Goal: Transaction & Acquisition: Purchase product/service

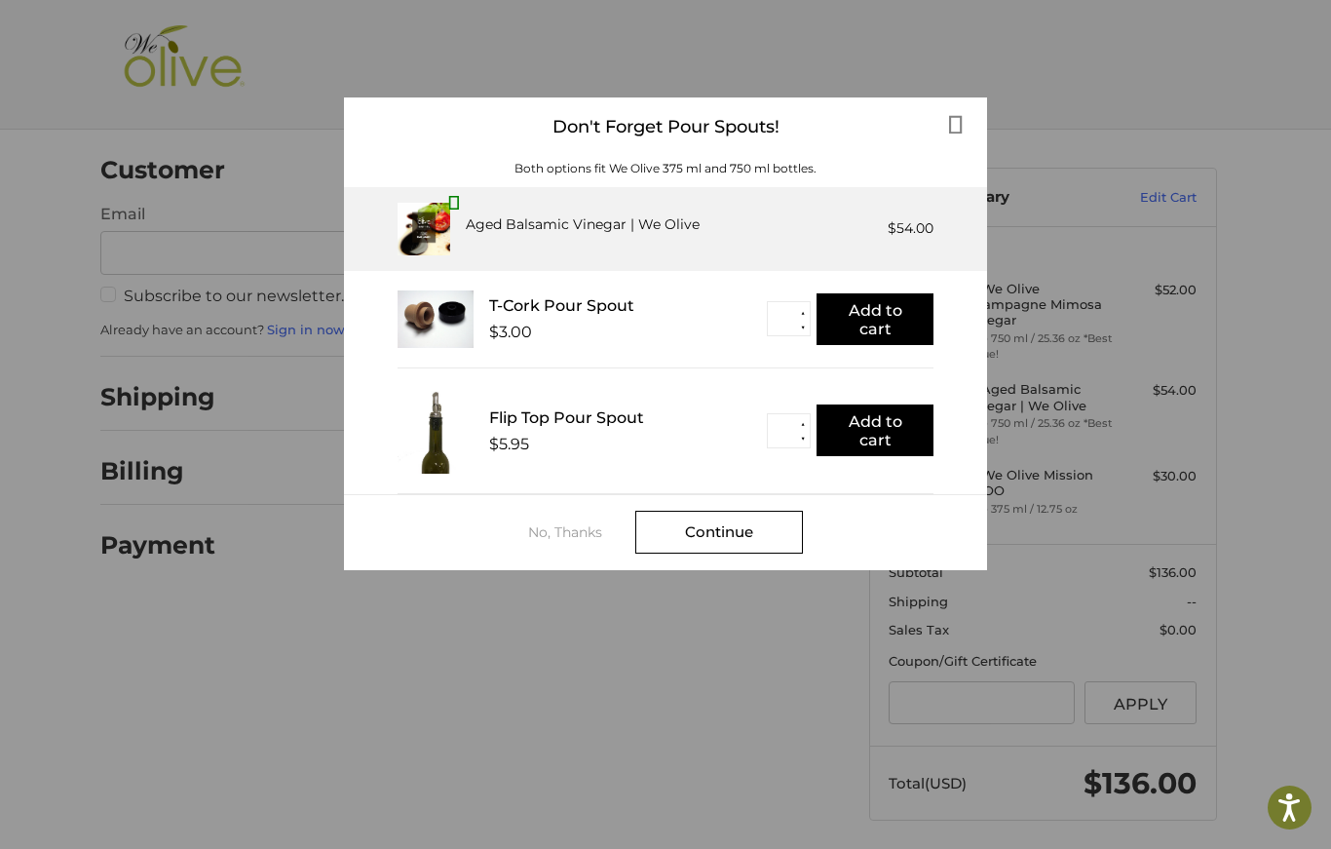
click at [738, 545] on div "Continue" at bounding box center [719, 532] width 168 height 43
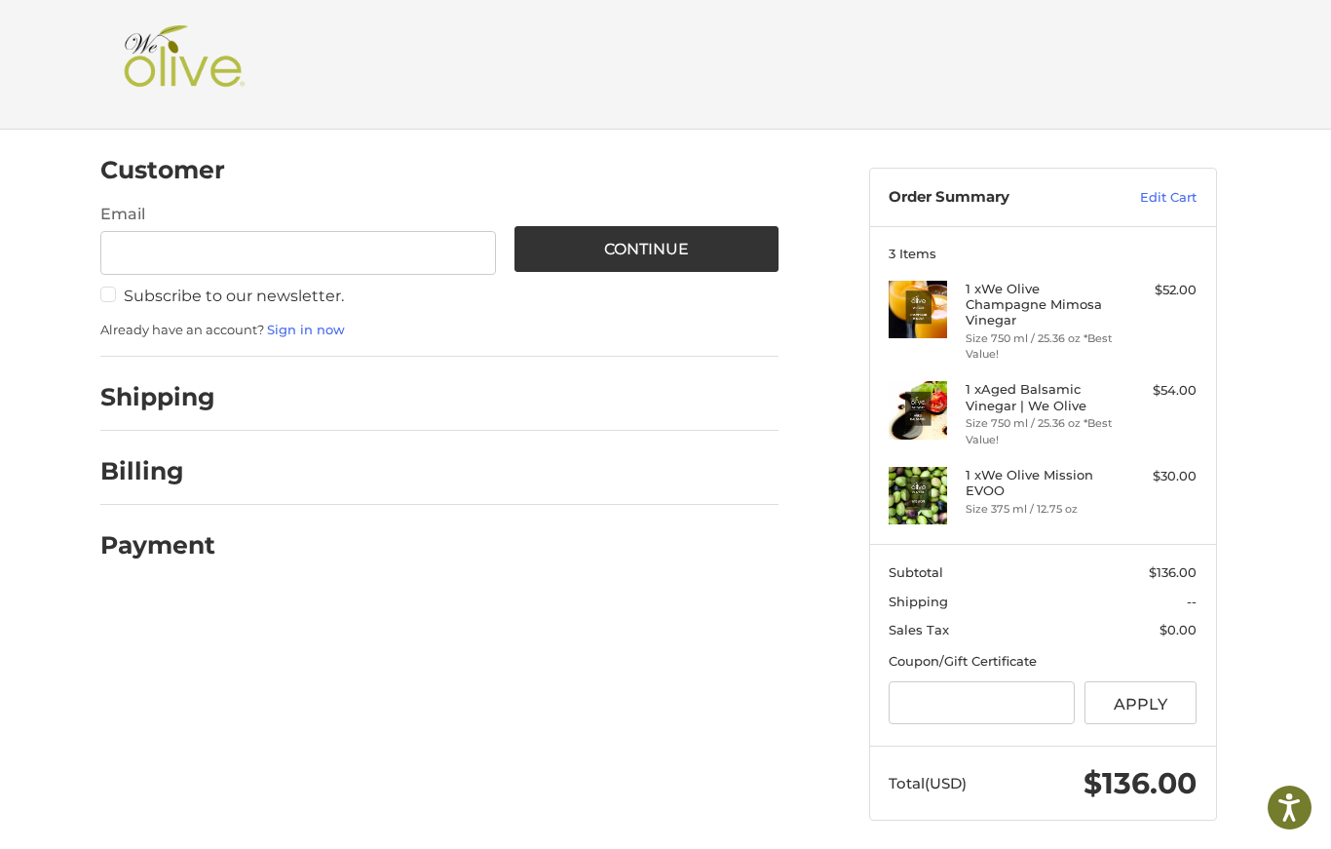
click at [189, 256] on input "Email" at bounding box center [298, 253] width 396 height 44
type input "**********"
click at [310, 328] on link "Sign in now" at bounding box center [306, 330] width 78 height 16
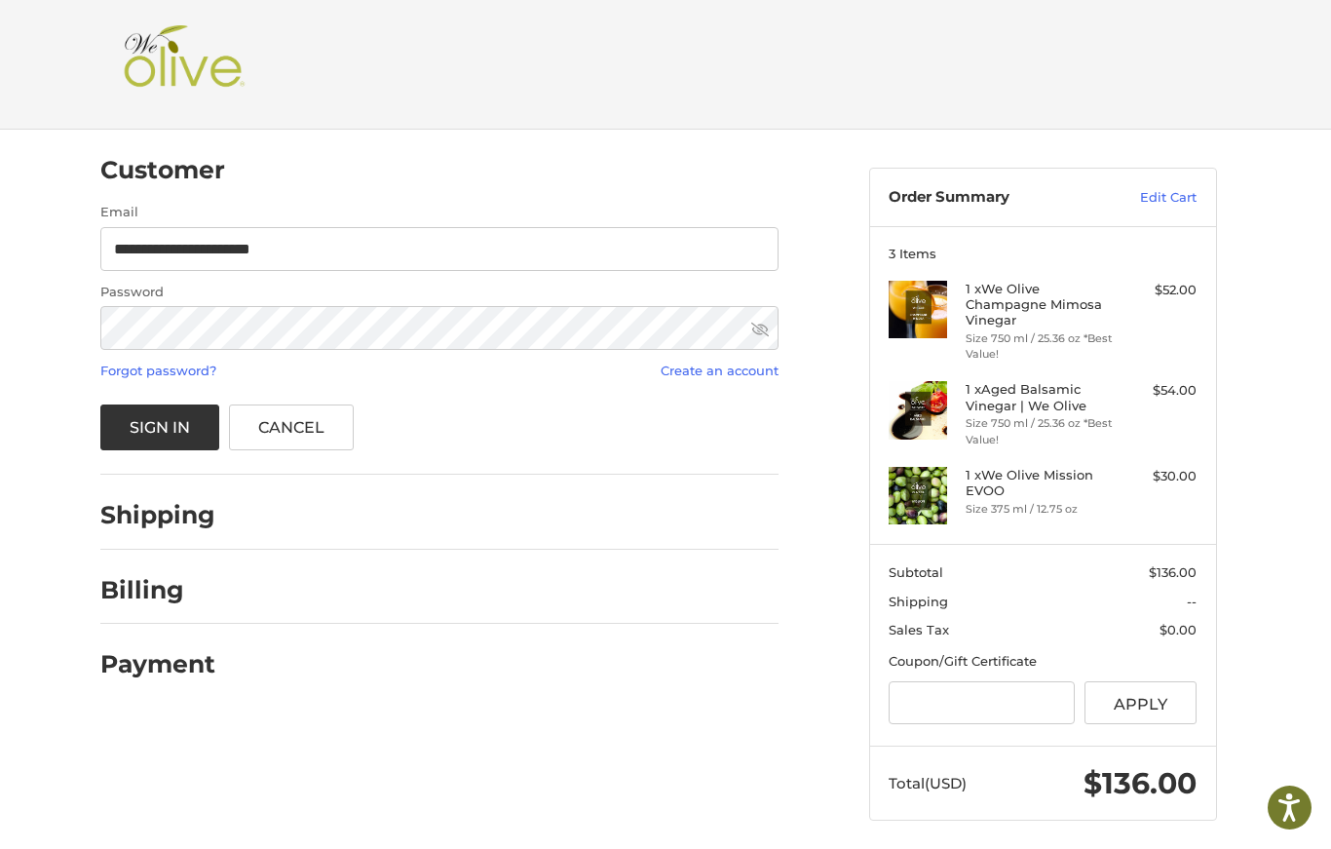
click at [166, 431] on button "Sign In" at bounding box center [160, 427] width 120 height 46
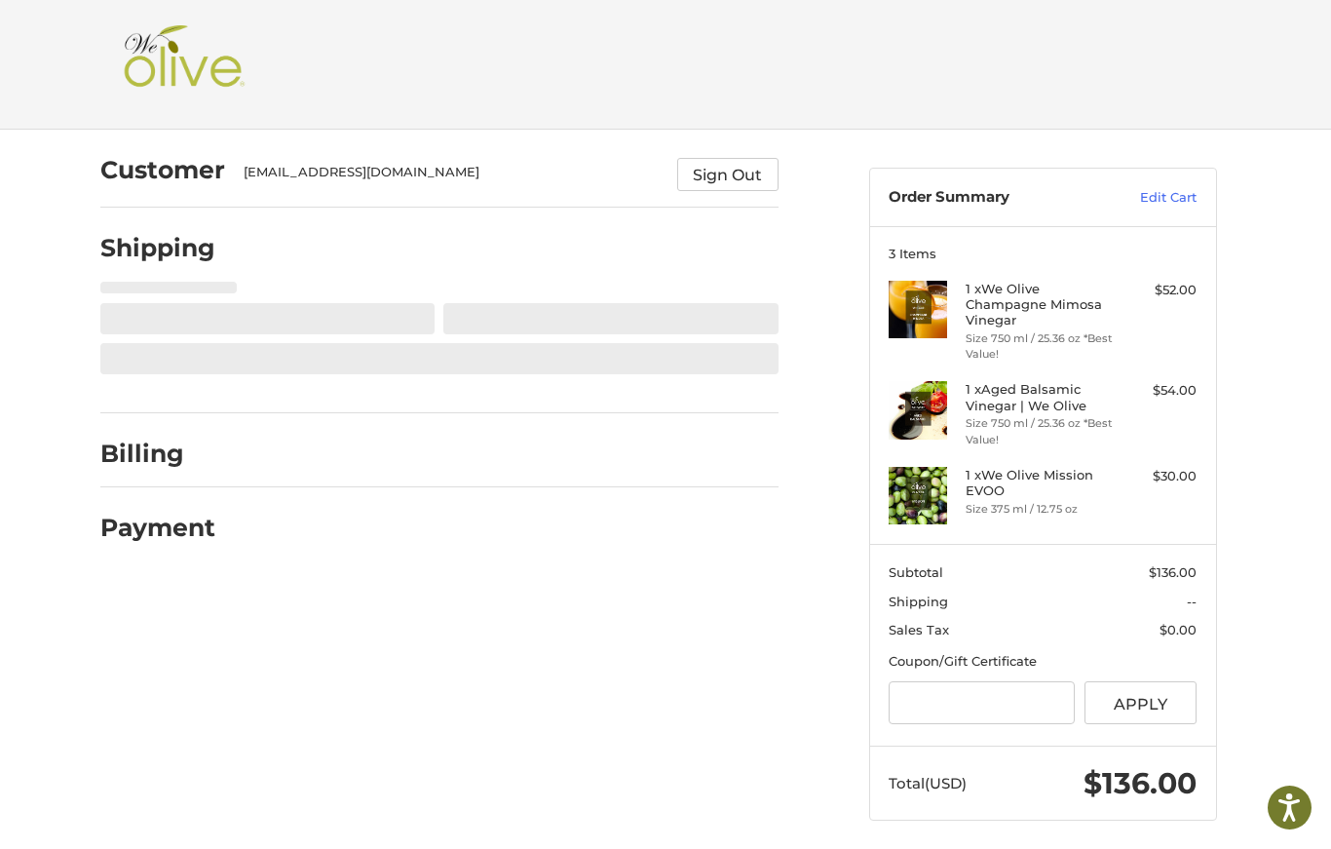
select select "**"
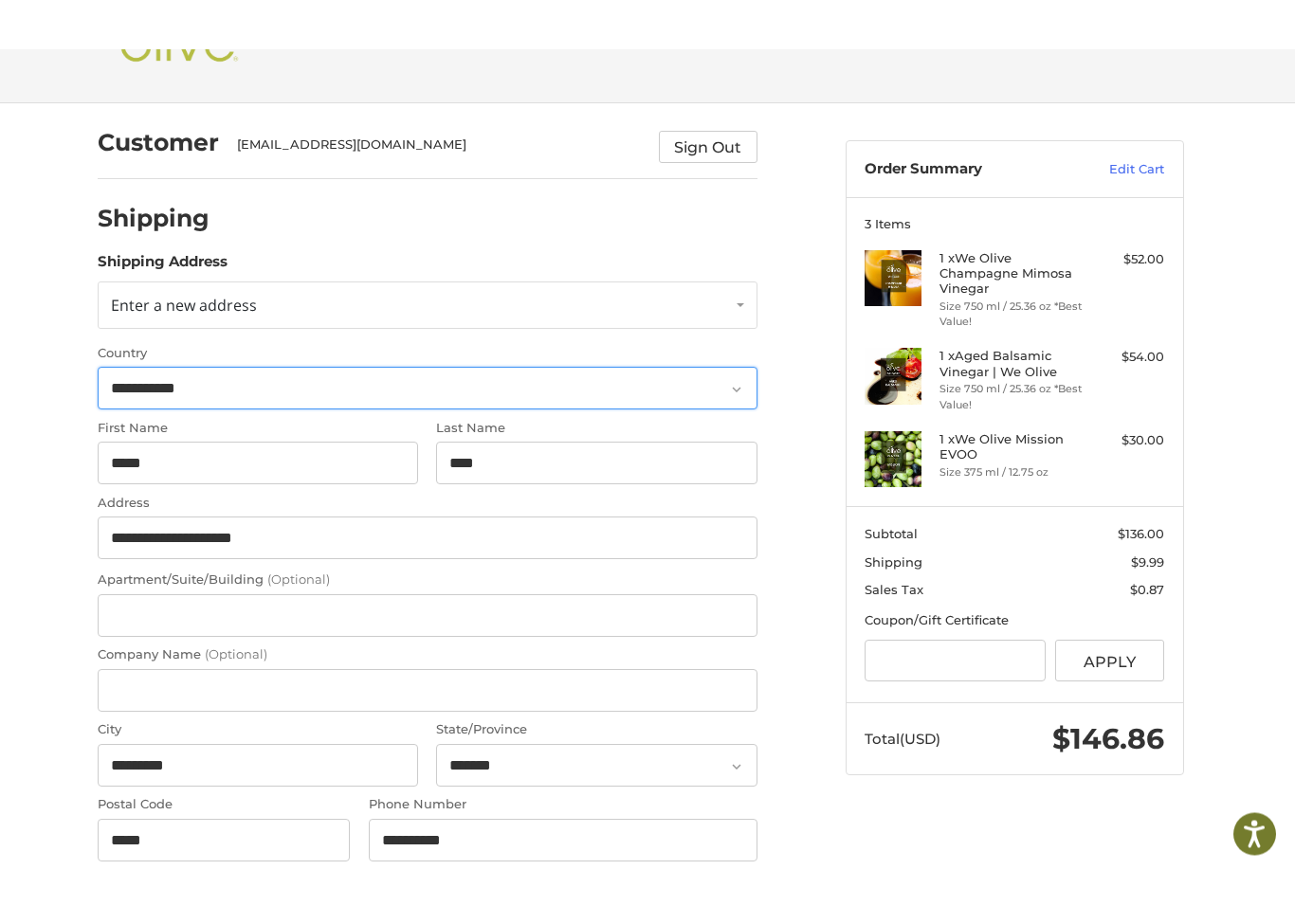
scroll to position [70, 0]
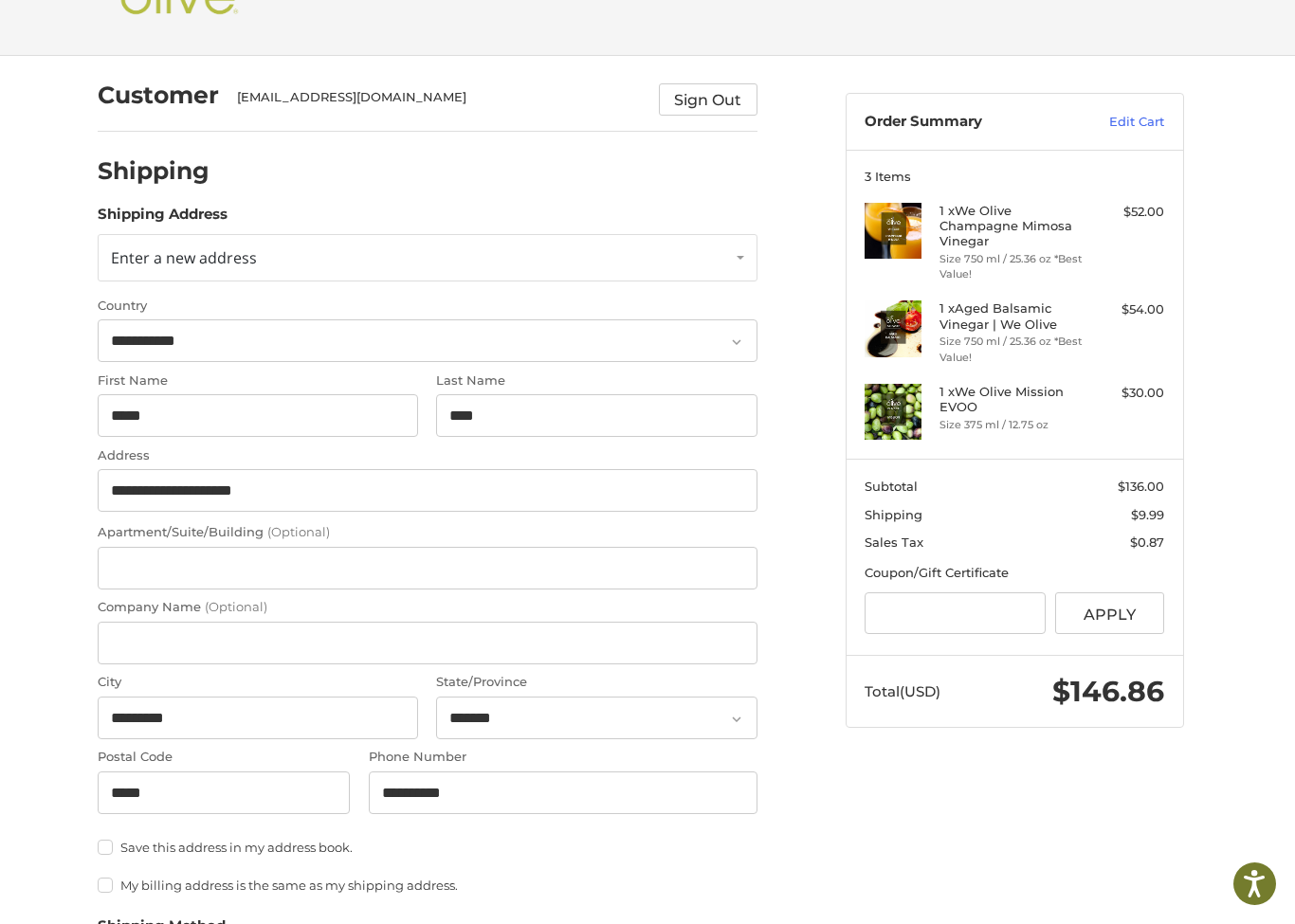
click at [730, 269] on link "Enter a new address" at bounding box center [427, 258] width 660 height 48
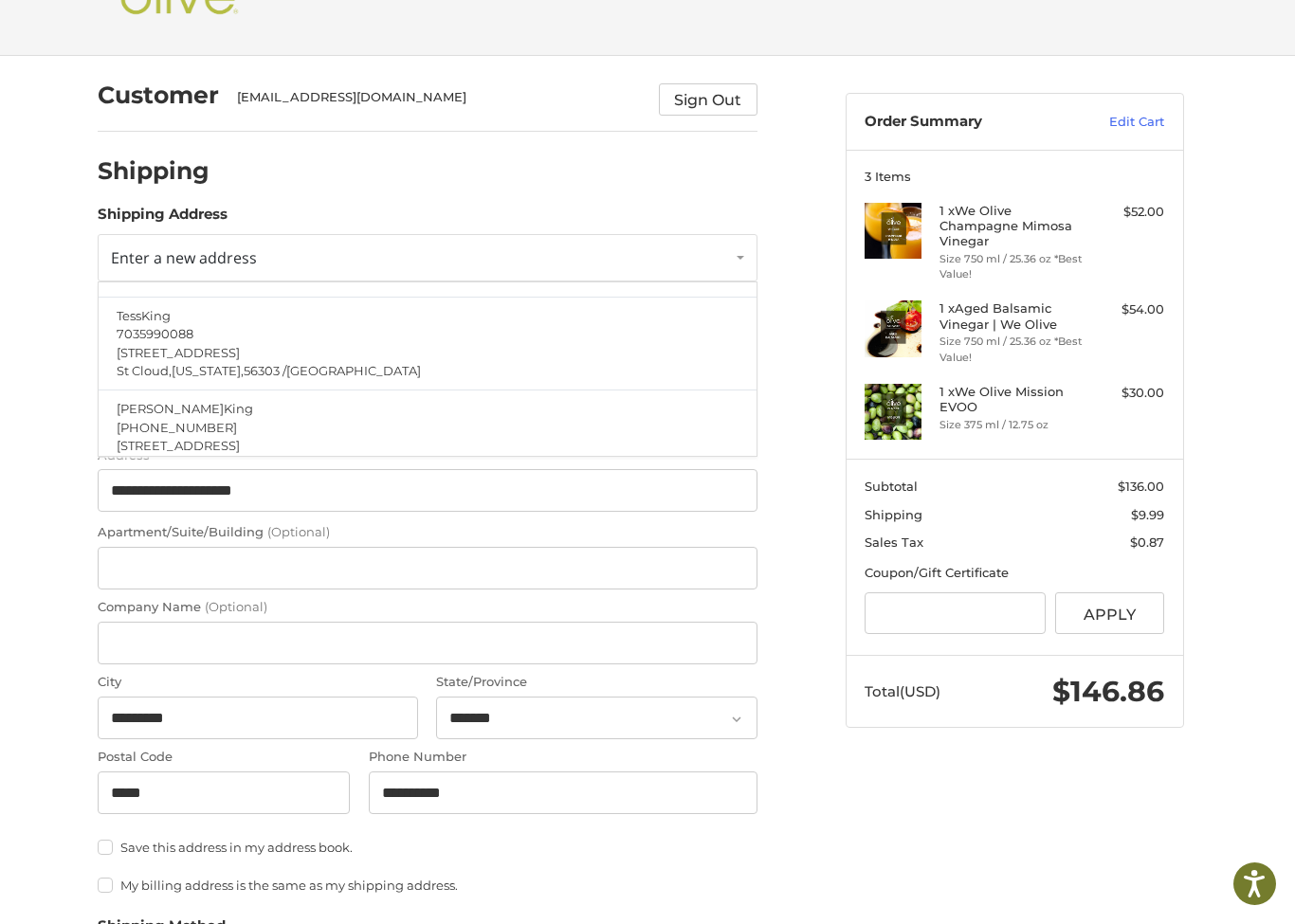
scroll to position [42, 0]
click at [516, 338] on p "[STREET_ADDRESS]" at bounding box center [427, 334] width 621 height 18
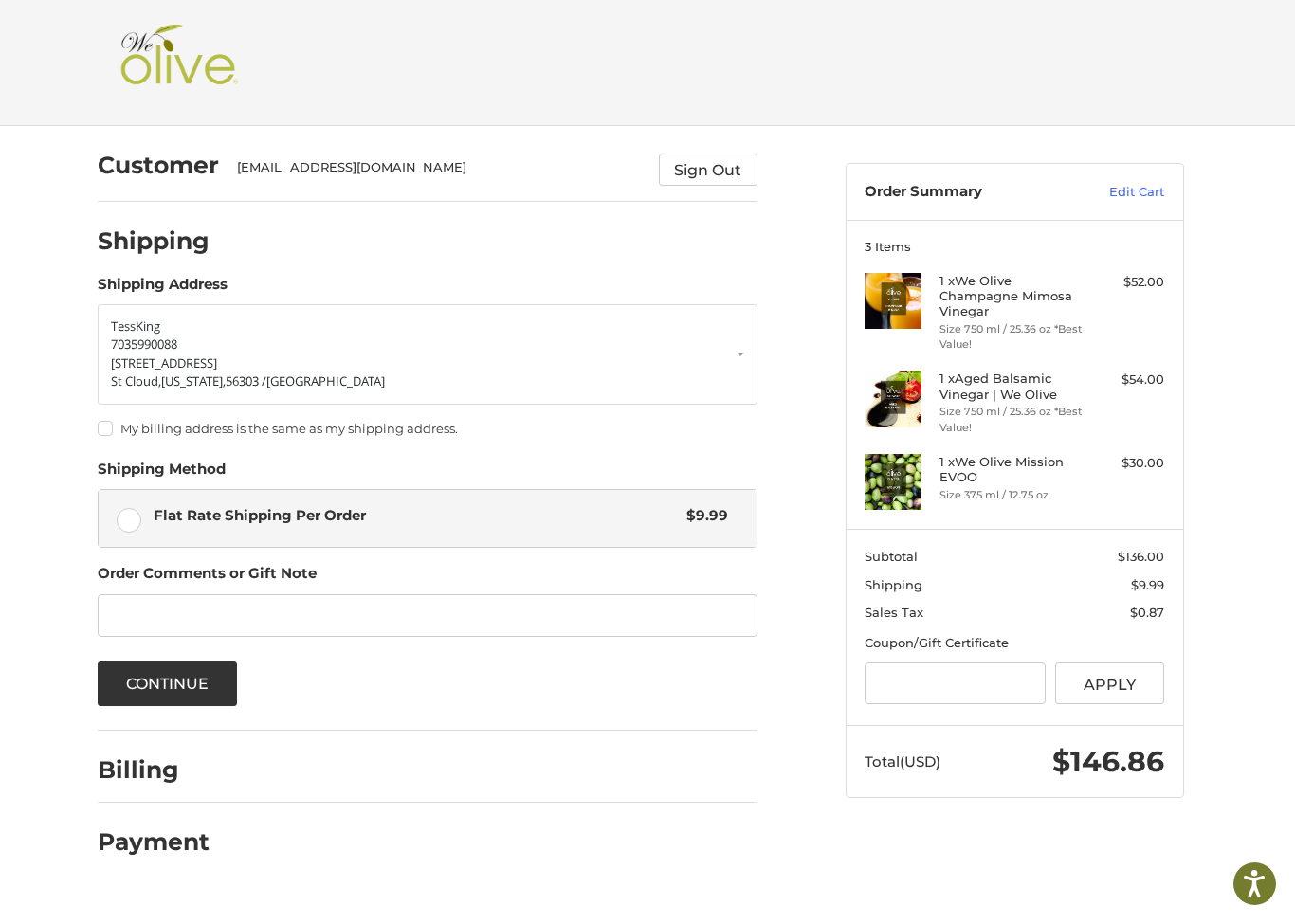
scroll to position [0, 0]
click at [181, 690] on button "Continue" at bounding box center [167, 684] width 140 height 45
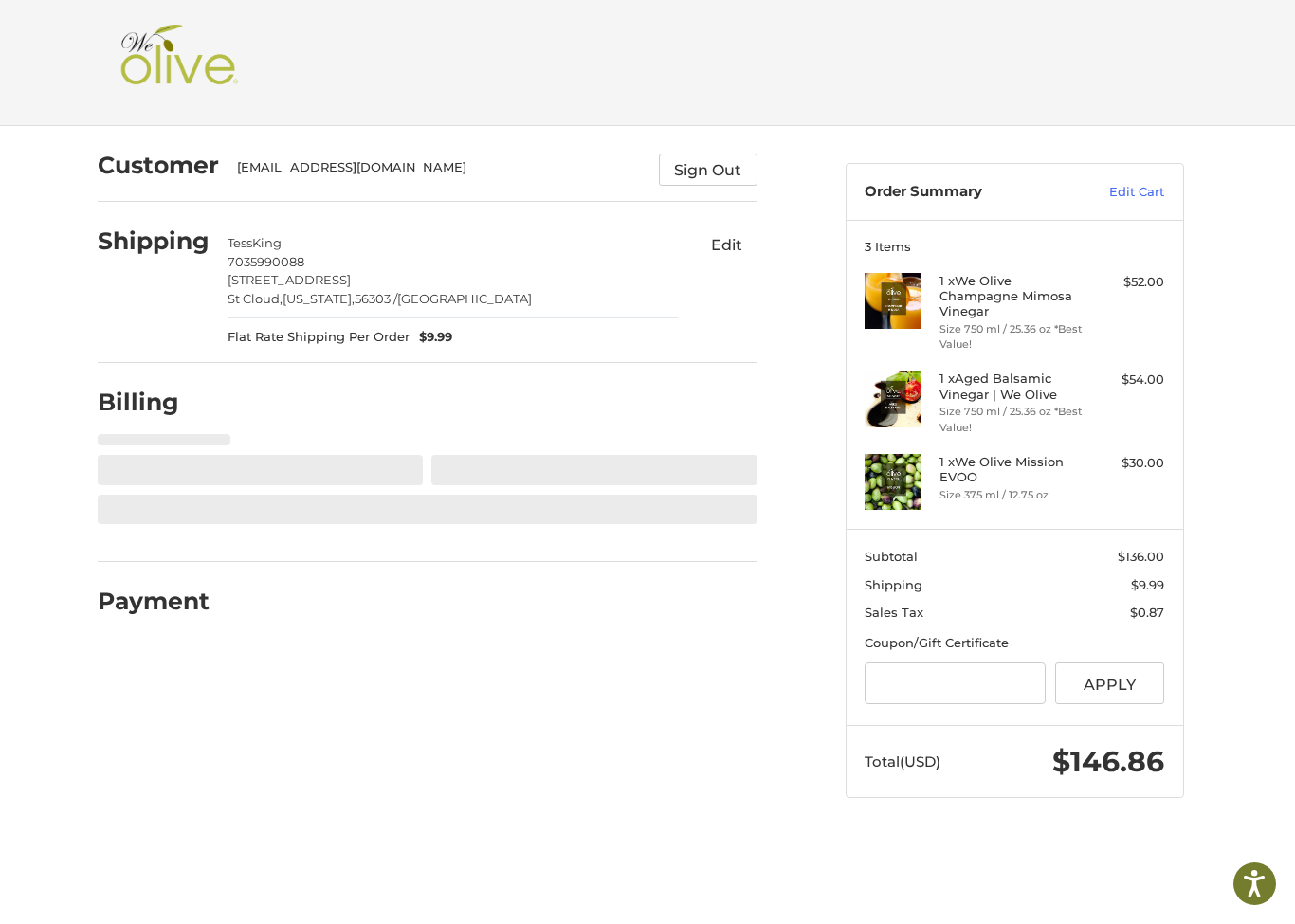
select select "**"
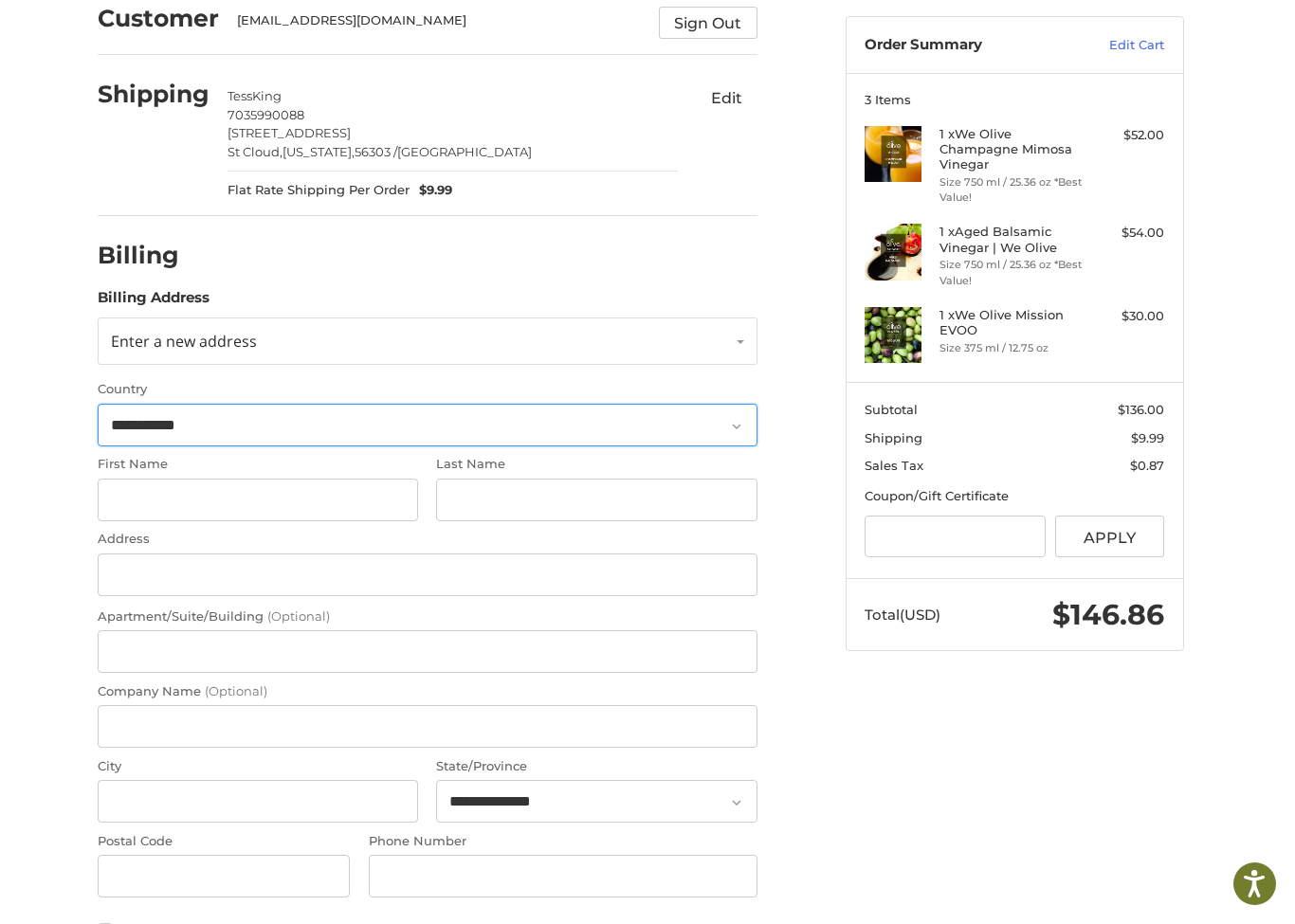
scroll to position [171, 0]
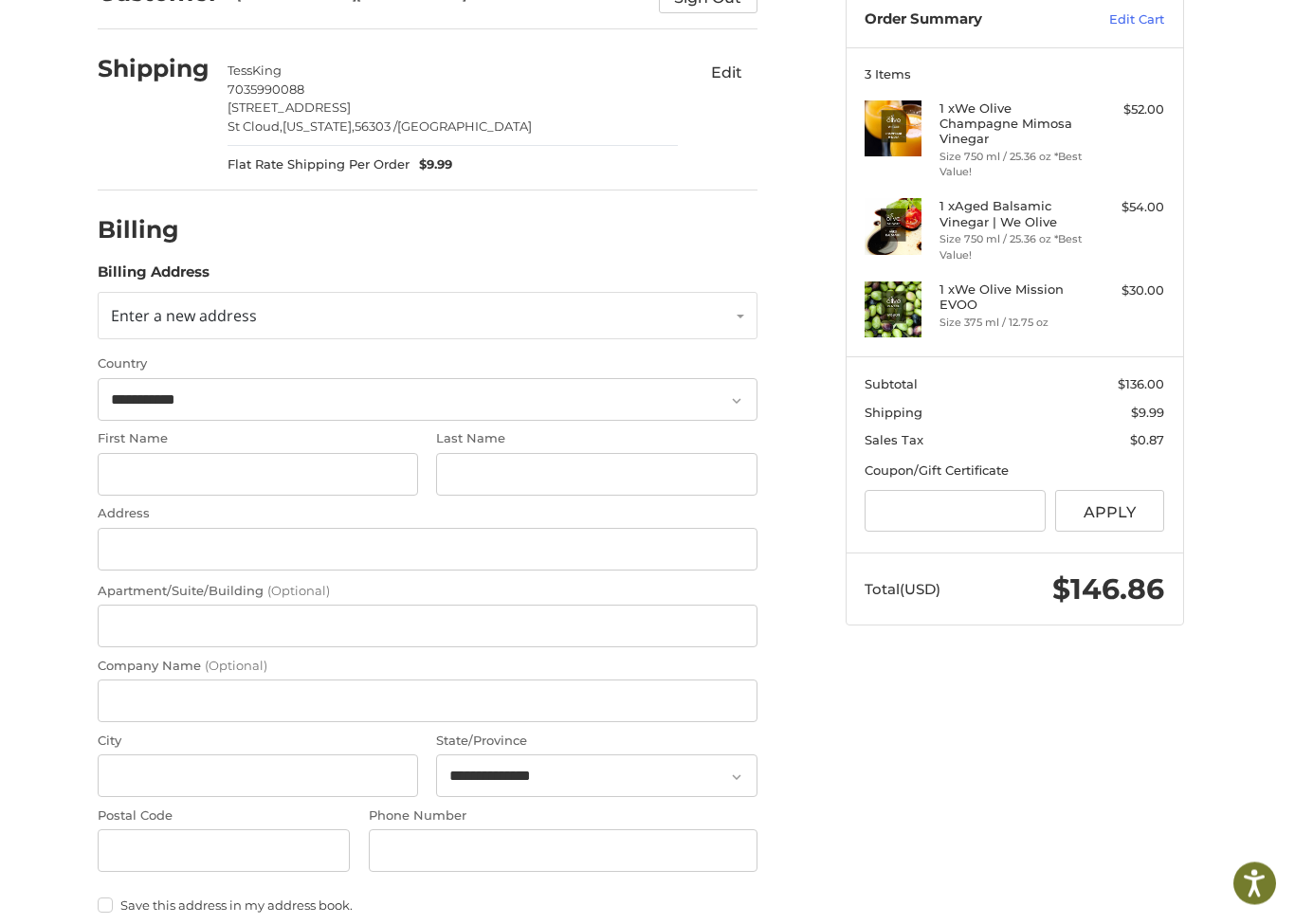
click at [737, 316] on link "Enter a new address" at bounding box center [427, 316] width 660 height 48
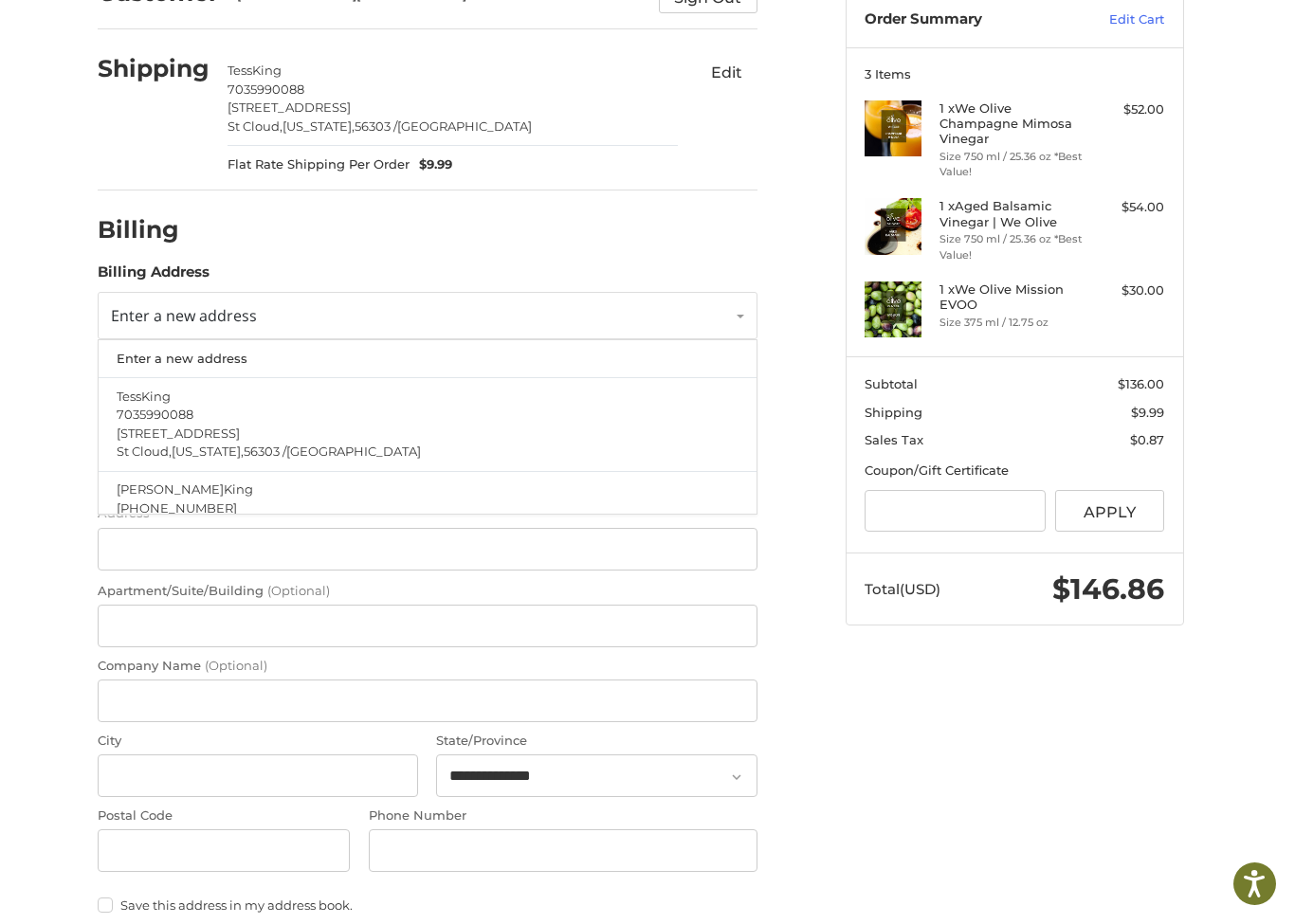
click at [263, 500] on p "[PHONE_NUMBER]" at bounding box center [427, 509] width 621 height 18
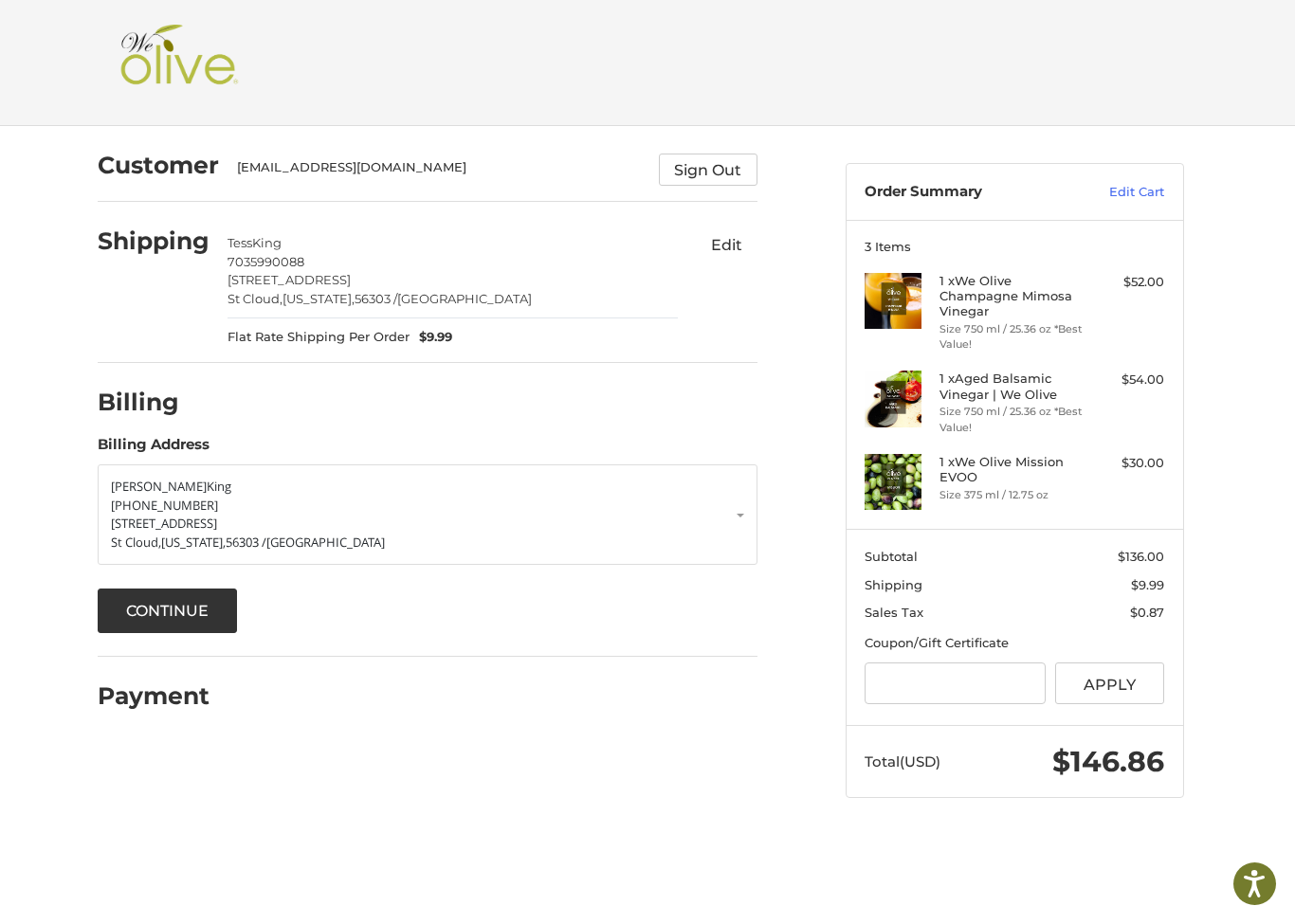
click at [196, 613] on button "Continue" at bounding box center [167, 611] width 140 height 45
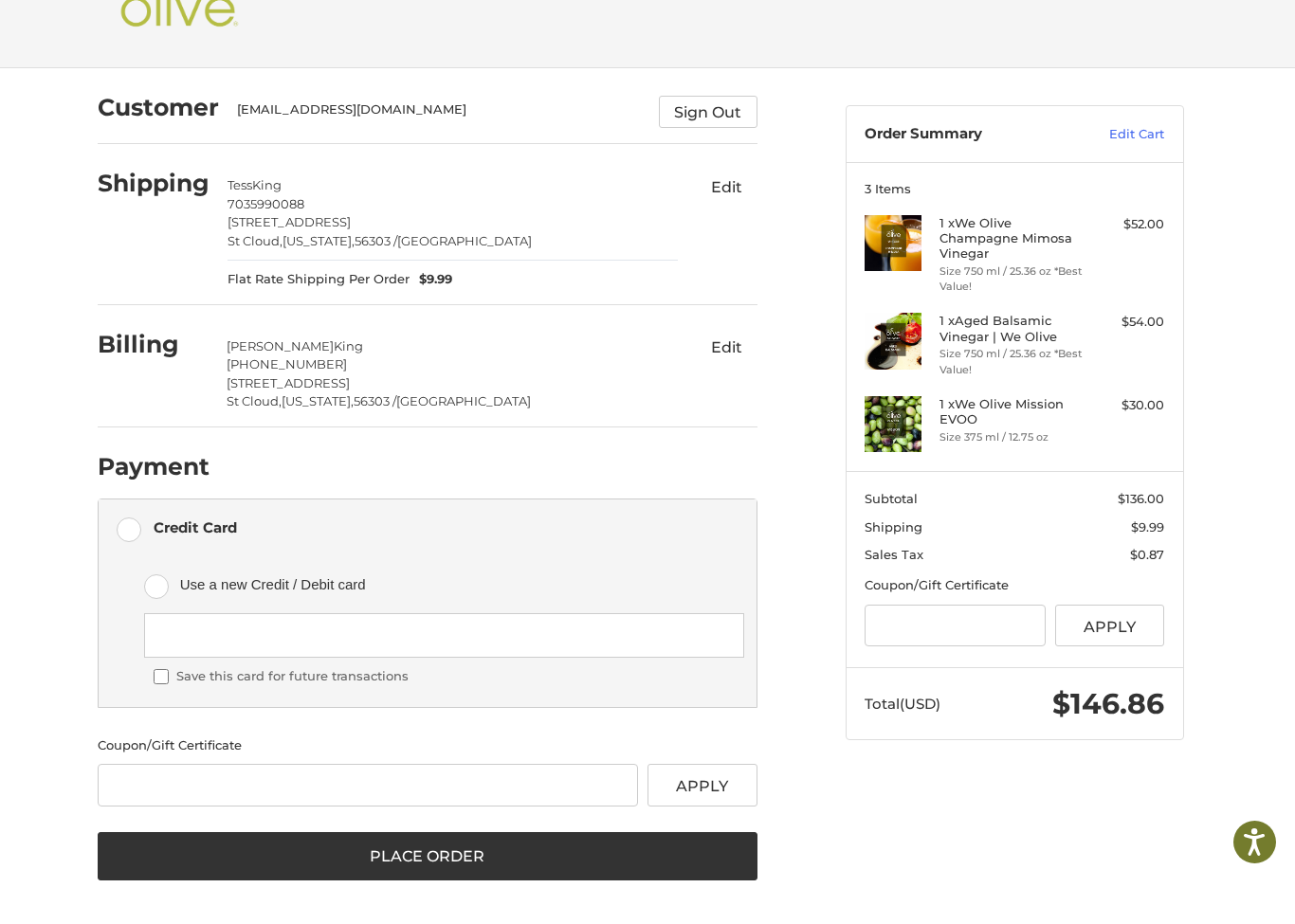
scroll to position [55, 0]
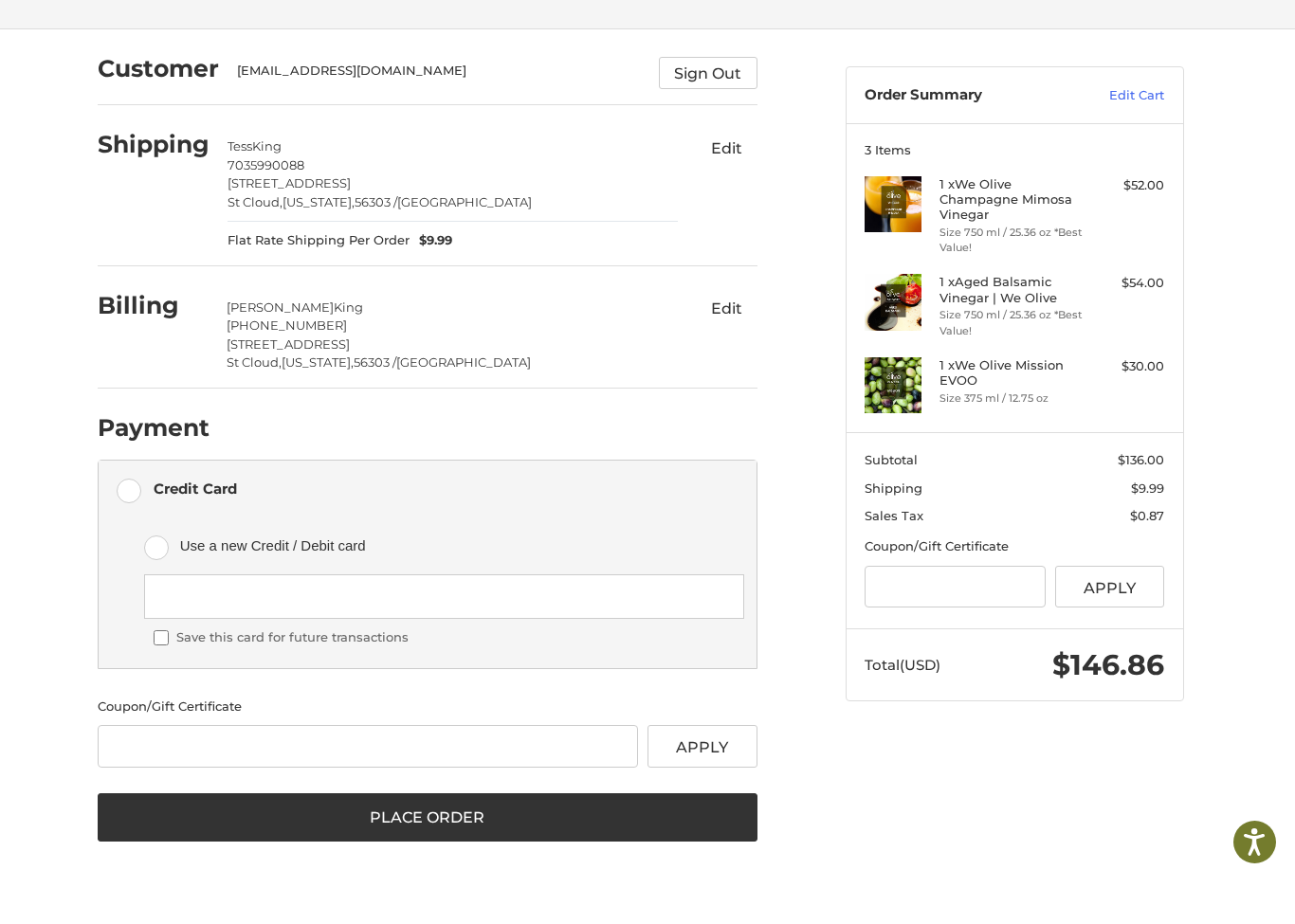
click at [422, 825] on button "Place Order" at bounding box center [427, 860] width 660 height 50
